Goal: Use online tool/utility: Utilize a website feature to perform a specific function

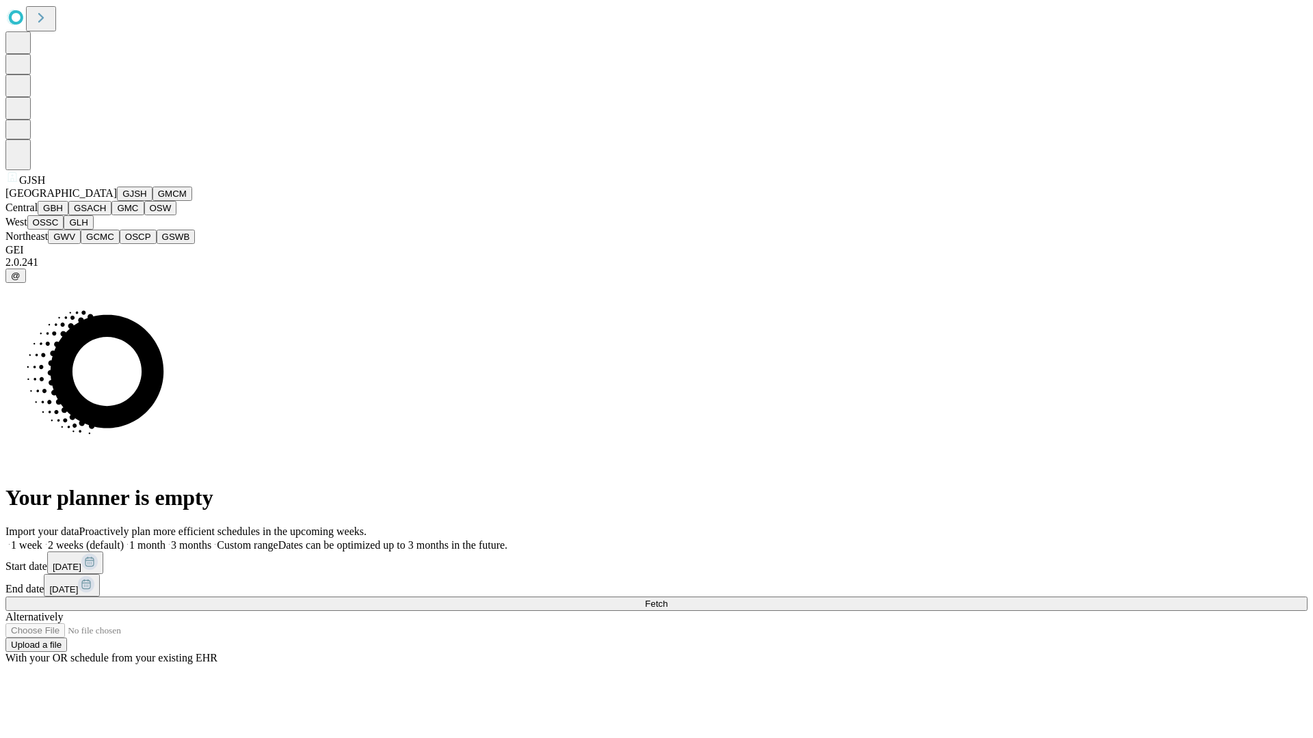
click at [117, 201] on button "GJSH" at bounding box center [135, 194] width 36 height 14
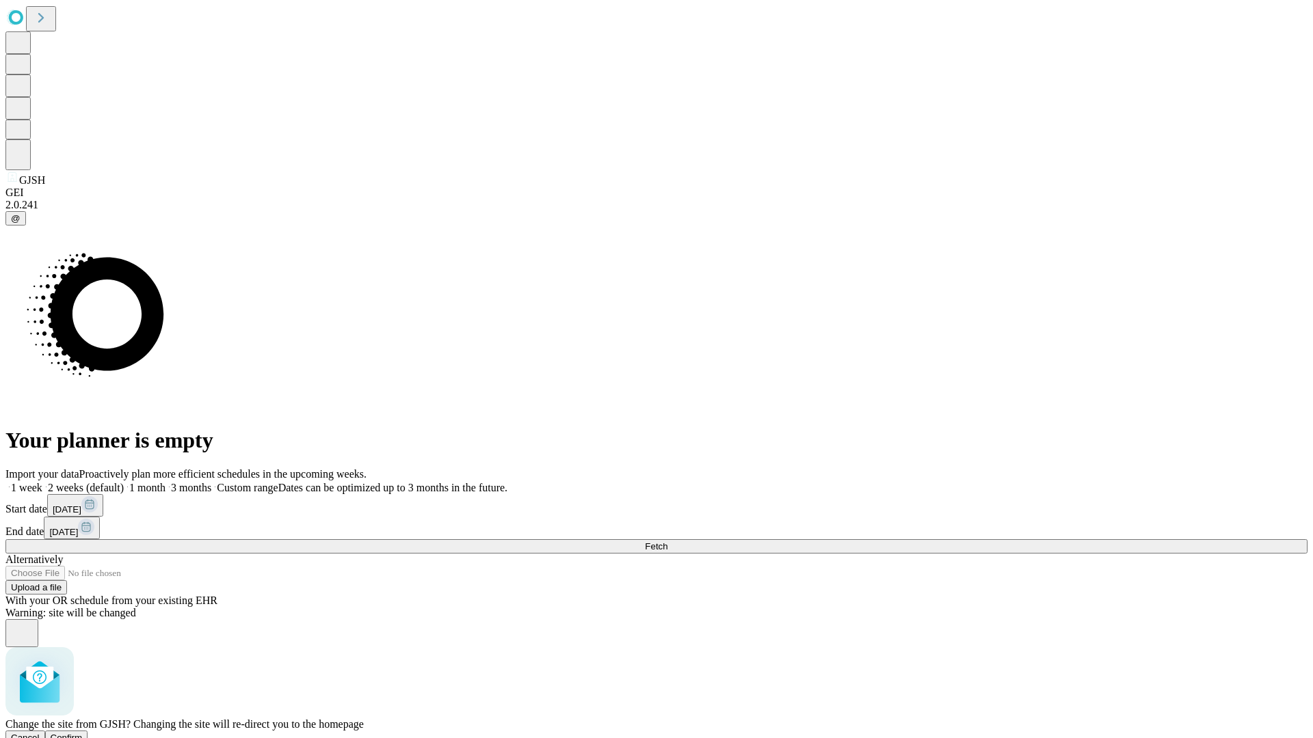
click at [83, 733] on span "Confirm" at bounding box center [67, 738] width 32 height 10
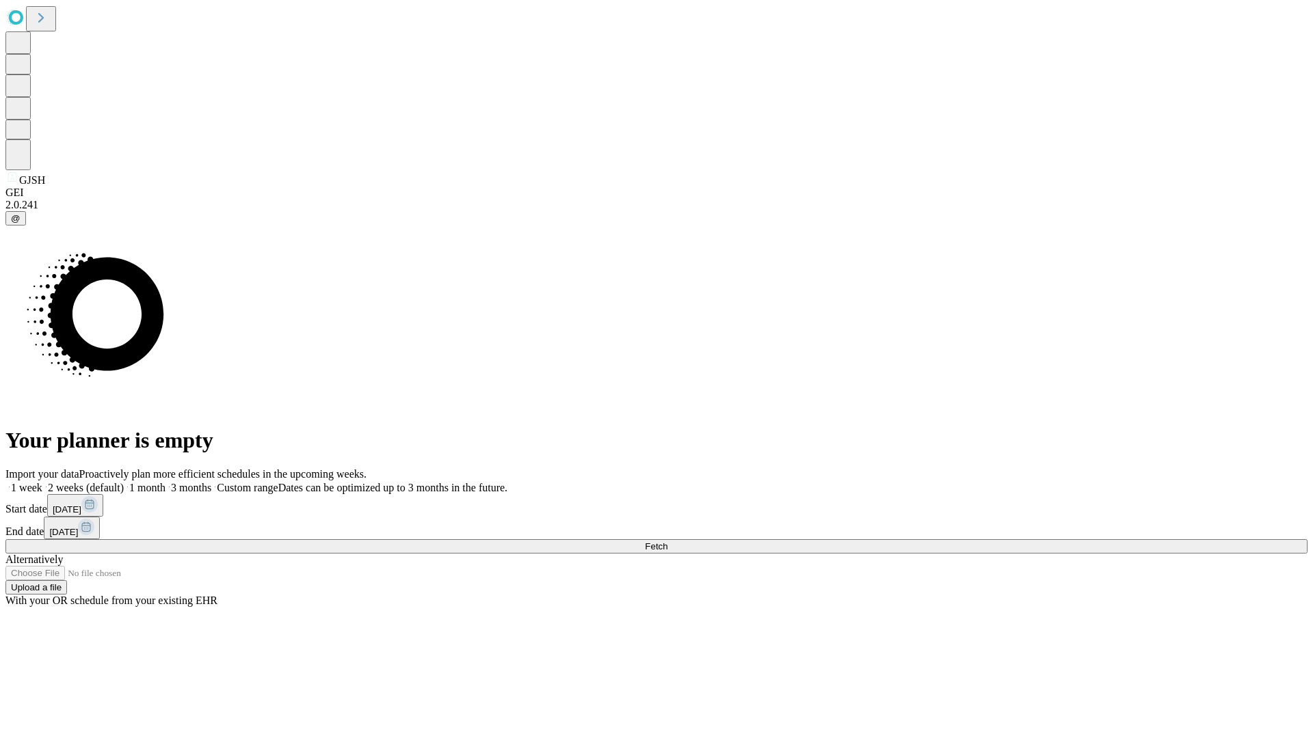
click at [124, 482] on label "2 weeks (default)" at bounding box center [82, 488] width 81 height 12
click at [667, 541] on span "Fetch" at bounding box center [656, 546] width 23 height 10
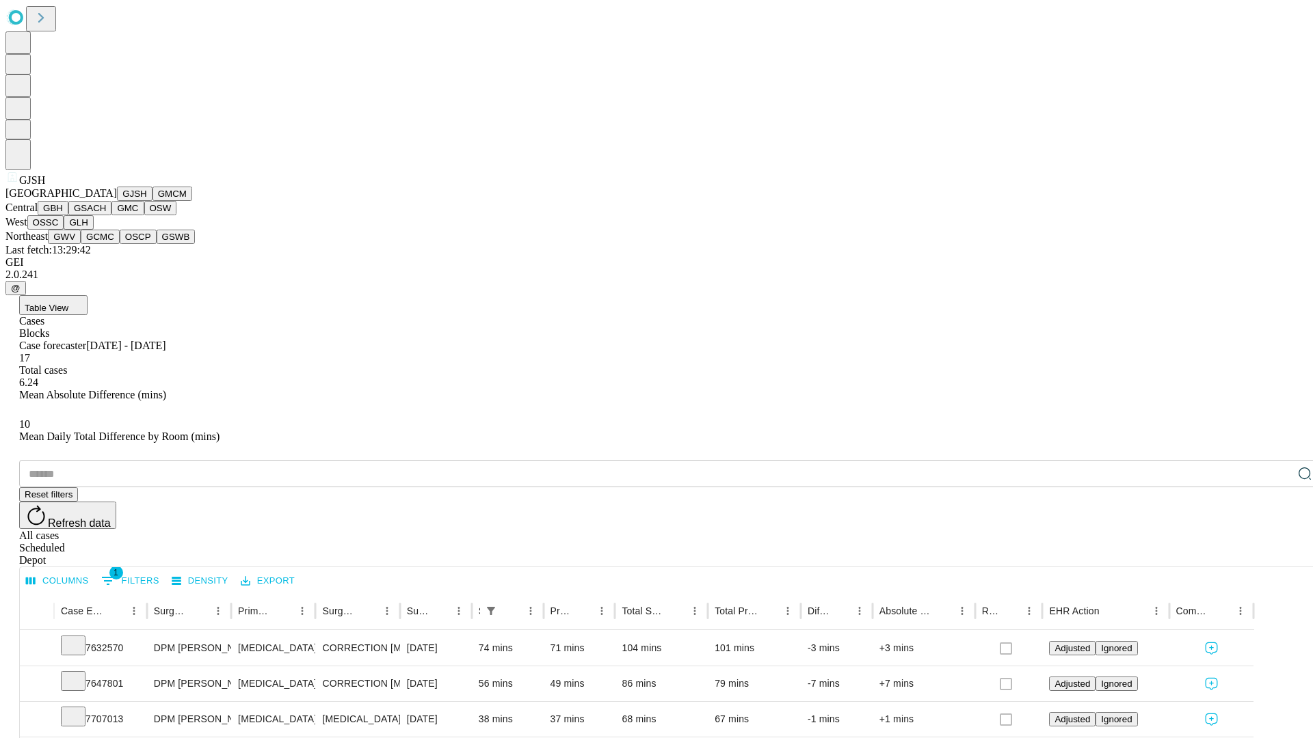
click at [152, 201] on button "GMCM" at bounding box center [172, 194] width 40 height 14
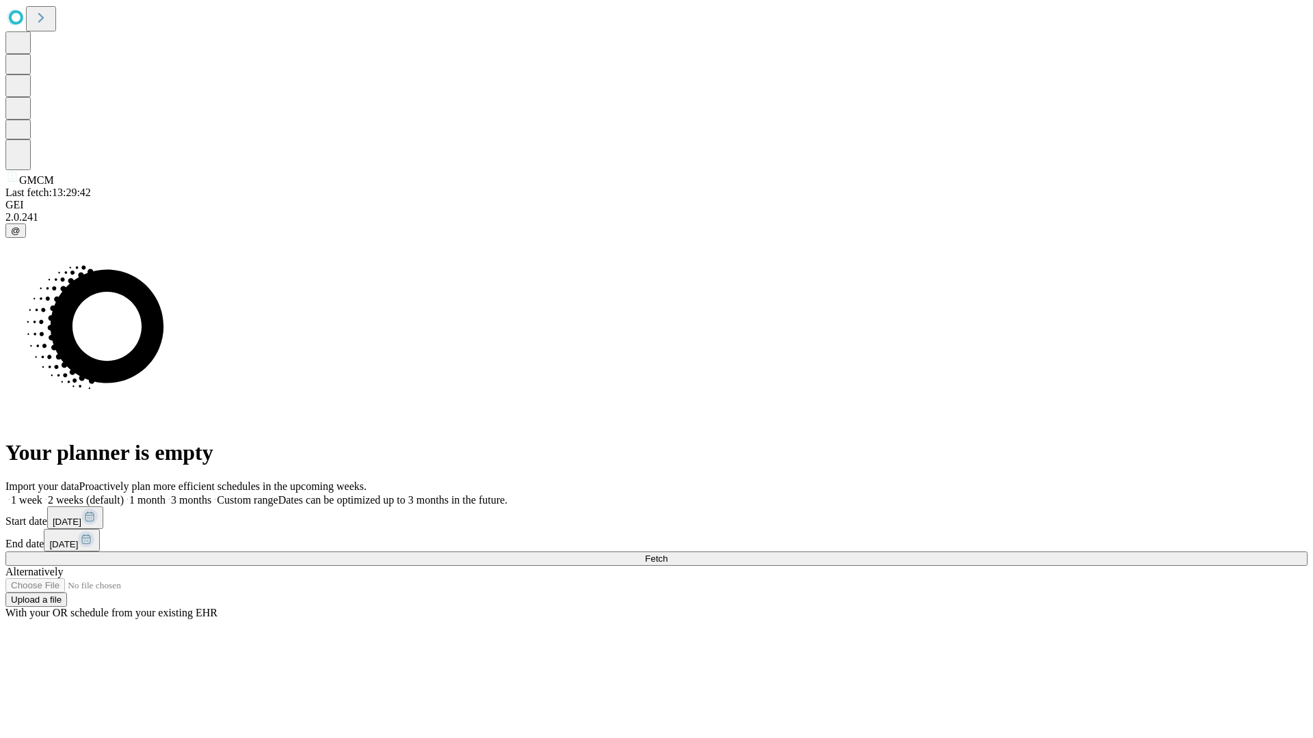
click at [124, 494] on label "2 weeks (default)" at bounding box center [82, 500] width 81 height 12
click at [667, 554] on span "Fetch" at bounding box center [656, 559] width 23 height 10
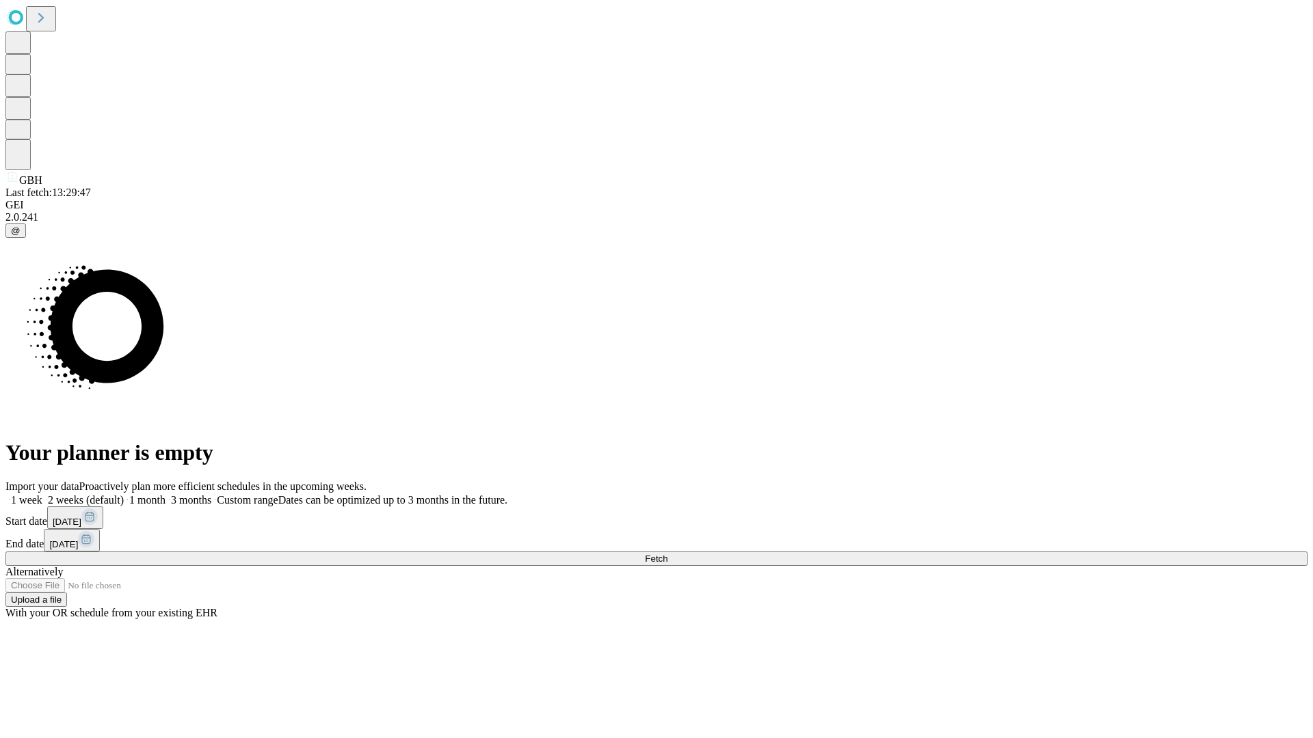
click at [124, 494] on label "2 weeks (default)" at bounding box center [82, 500] width 81 height 12
click at [667, 554] on span "Fetch" at bounding box center [656, 559] width 23 height 10
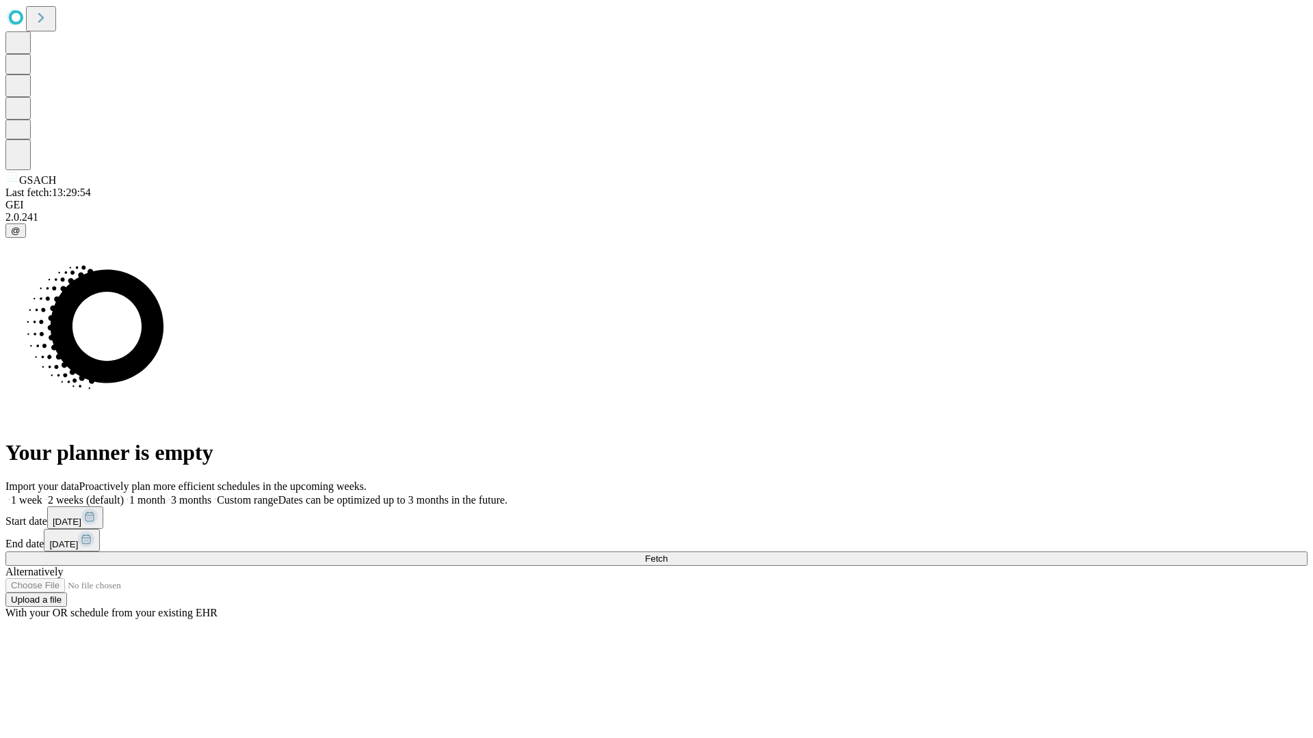
click at [667, 554] on span "Fetch" at bounding box center [656, 559] width 23 height 10
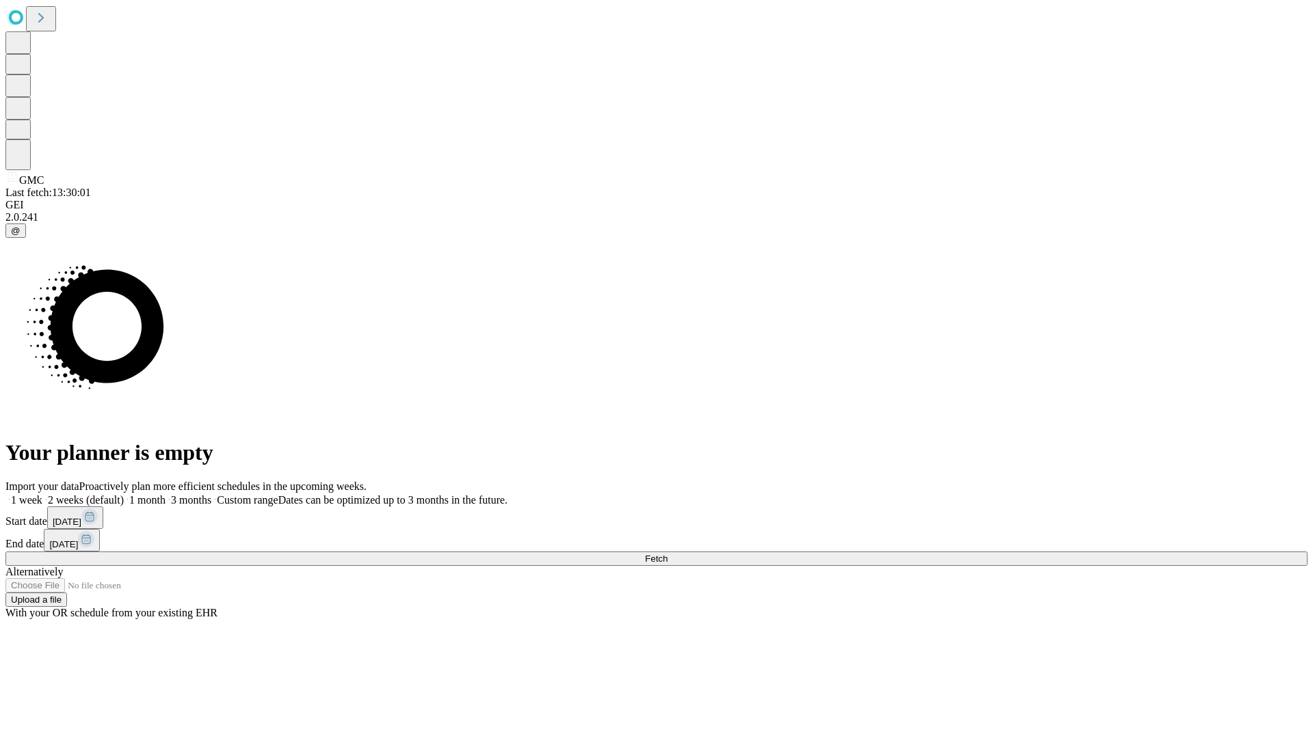
click at [124, 494] on label "2 weeks (default)" at bounding box center [82, 500] width 81 height 12
click at [667, 554] on span "Fetch" at bounding box center [656, 559] width 23 height 10
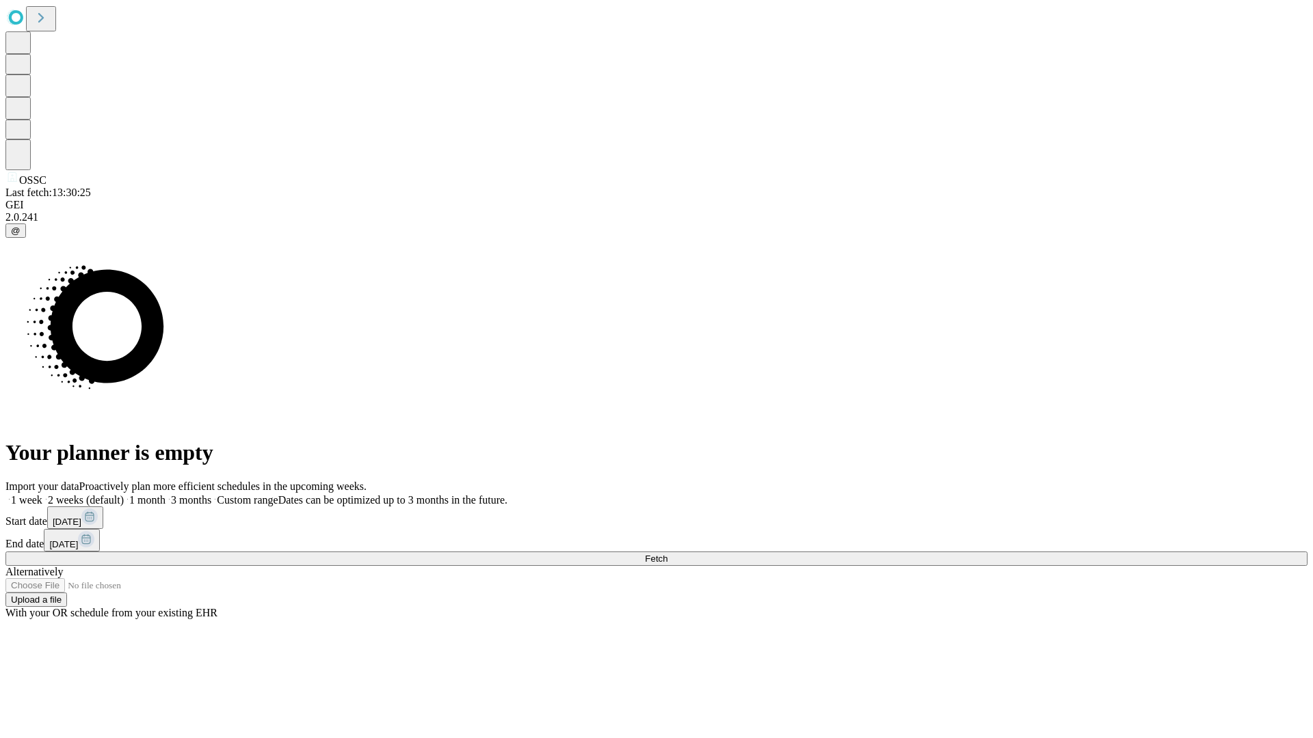
click at [124, 494] on label "2 weeks (default)" at bounding box center [82, 500] width 81 height 12
click at [667, 554] on span "Fetch" at bounding box center [656, 559] width 23 height 10
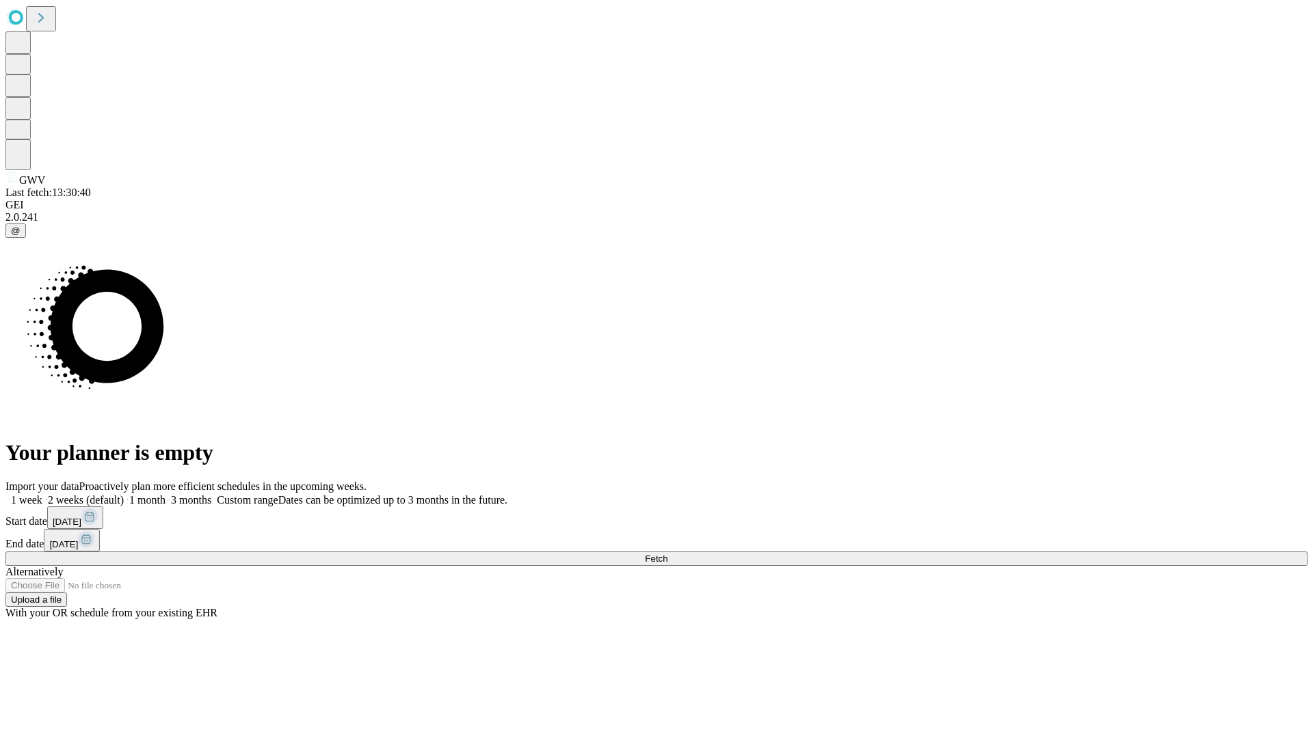
click at [124, 494] on label "2 weeks (default)" at bounding box center [82, 500] width 81 height 12
click at [667, 554] on span "Fetch" at bounding box center [656, 559] width 23 height 10
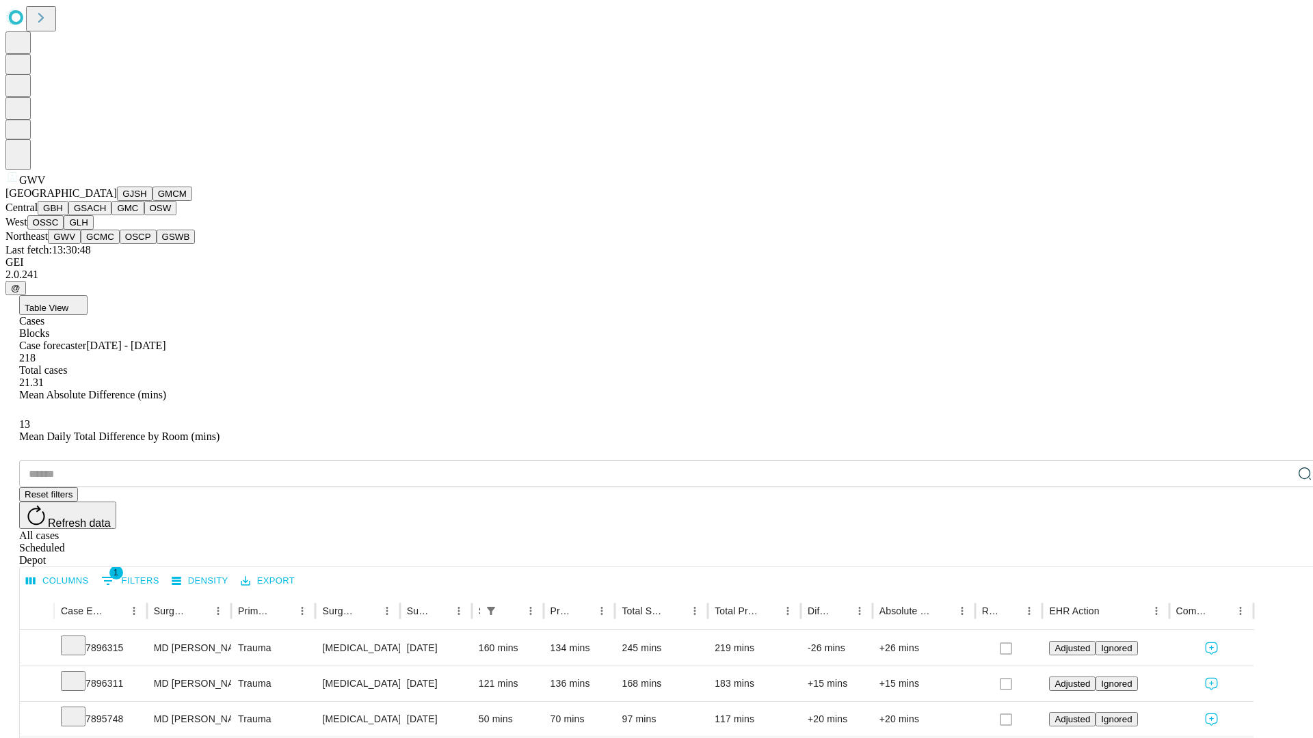
click at [106, 244] on button "GCMC" at bounding box center [100, 237] width 39 height 14
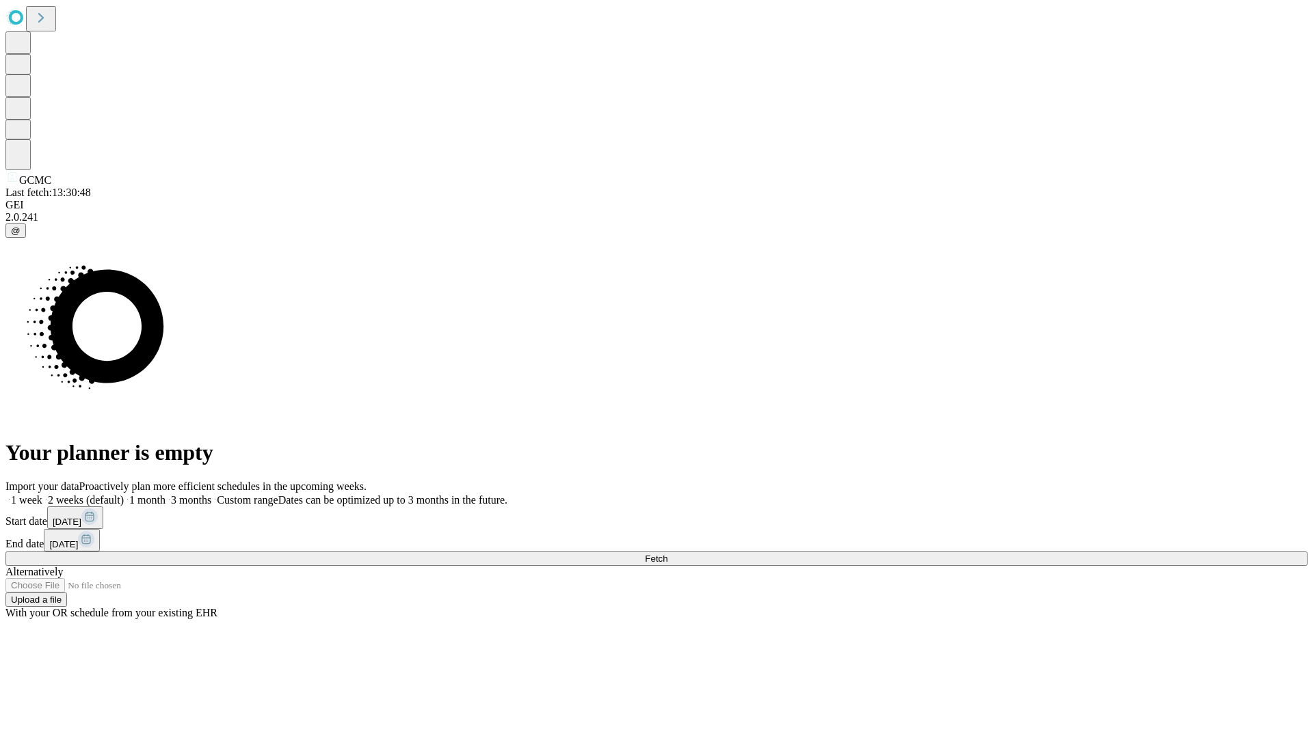
click at [124, 494] on label "2 weeks (default)" at bounding box center [82, 500] width 81 height 12
click at [667, 554] on span "Fetch" at bounding box center [656, 559] width 23 height 10
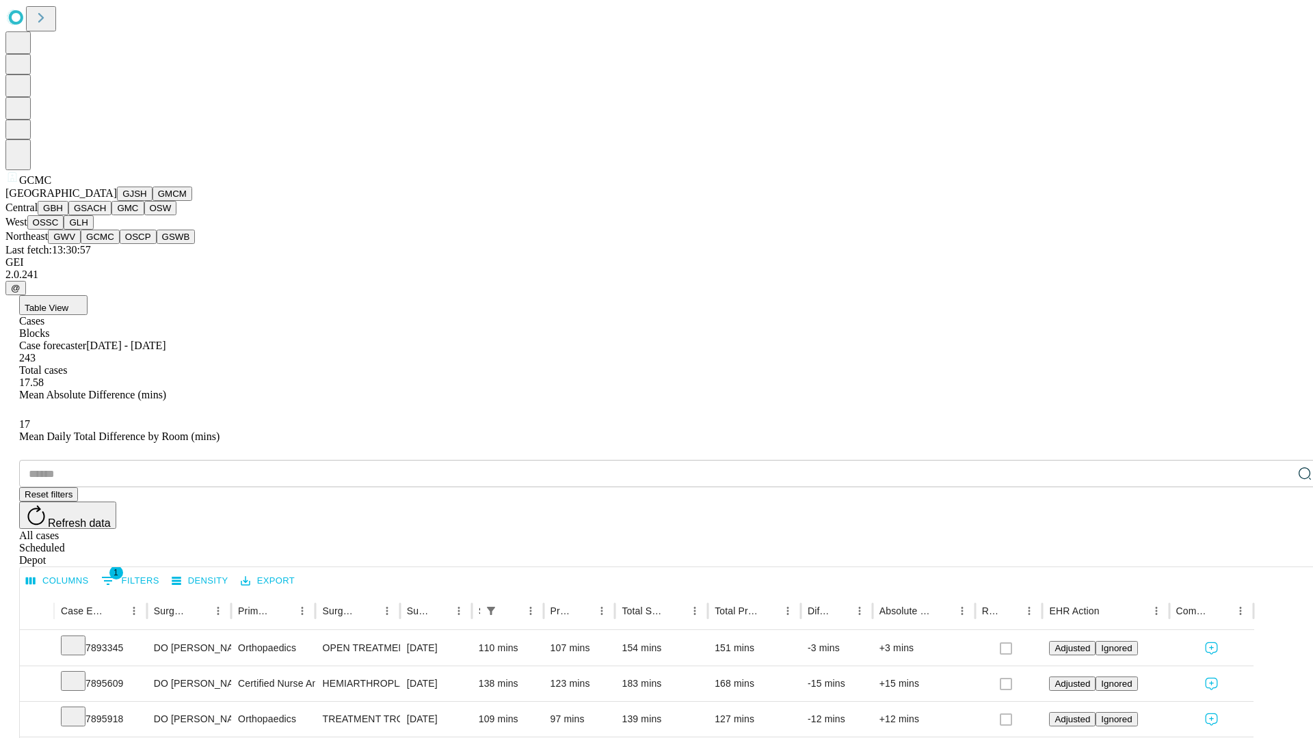
click at [120, 244] on button "OSCP" at bounding box center [138, 237] width 37 height 14
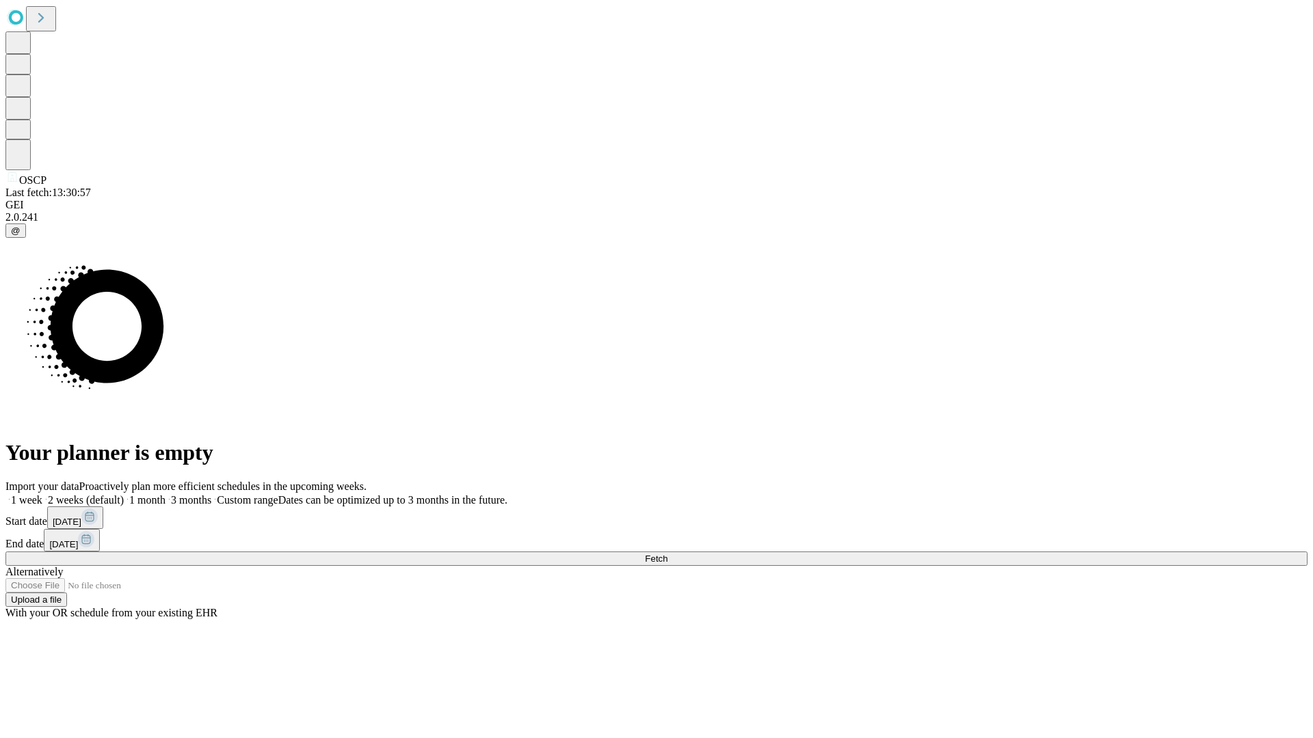
click at [124, 494] on label "2 weeks (default)" at bounding box center [82, 500] width 81 height 12
click at [667, 554] on span "Fetch" at bounding box center [656, 559] width 23 height 10
